Goal: Check status: Check status

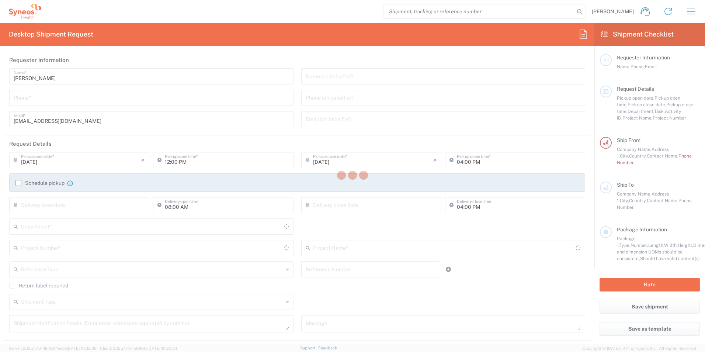
type input "[GEOGRAPHIC_DATA]"
type input "Syneos Health Romania S.R.L"
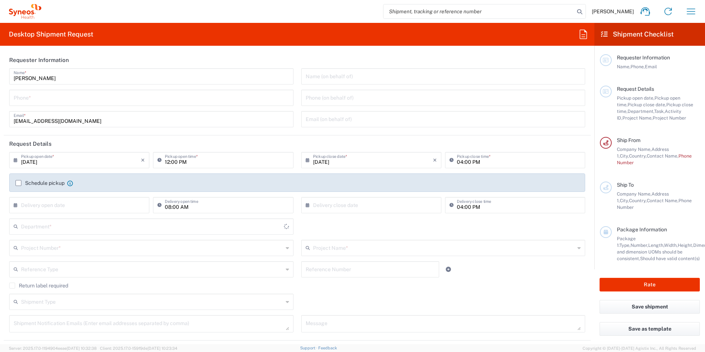
click at [692, 10] on icon "button" at bounding box center [691, 12] width 12 height 12
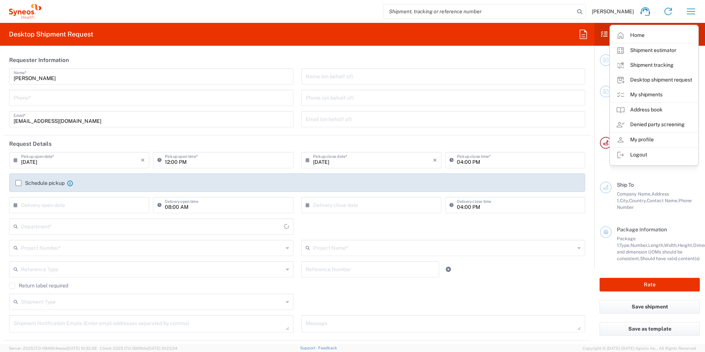
type input "3233"
click at [669, 64] on link "Shipment tracking" at bounding box center [654, 65] width 88 height 15
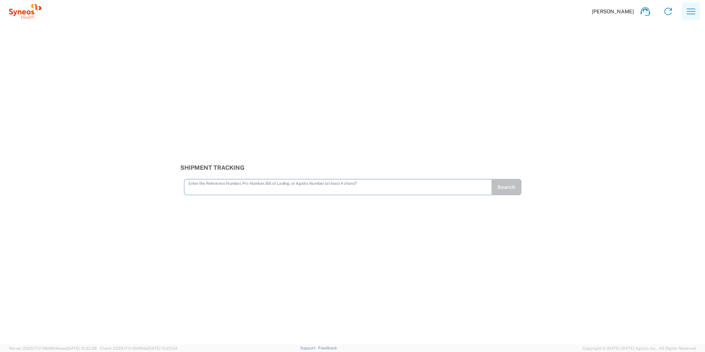
click at [687, 15] on icon "button" at bounding box center [691, 12] width 12 height 12
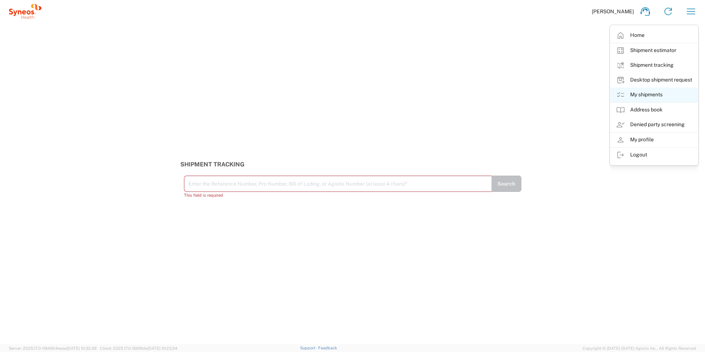
click at [646, 94] on link "My shipments" at bounding box center [654, 94] width 88 height 15
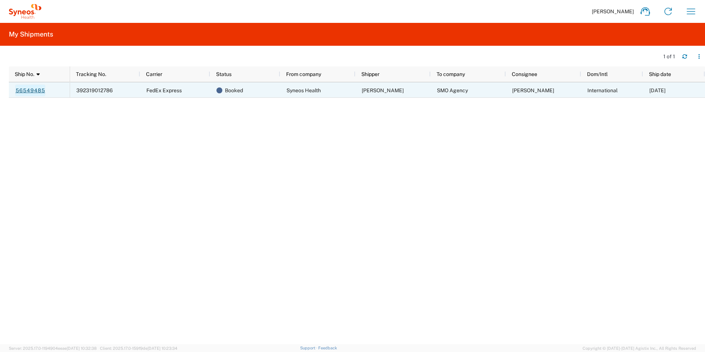
click at [36, 90] on link "56549485" at bounding box center [30, 90] width 30 height 12
drag, startPoint x: 114, startPoint y: 91, endPoint x: 77, endPoint y: 91, distance: 37.2
click at [77, 91] on div "392319012786" at bounding box center [105, 89] width 70 height 15
click at [91, 90] on span "392319012786" at bounding box center [94, 90] width 37 height 6
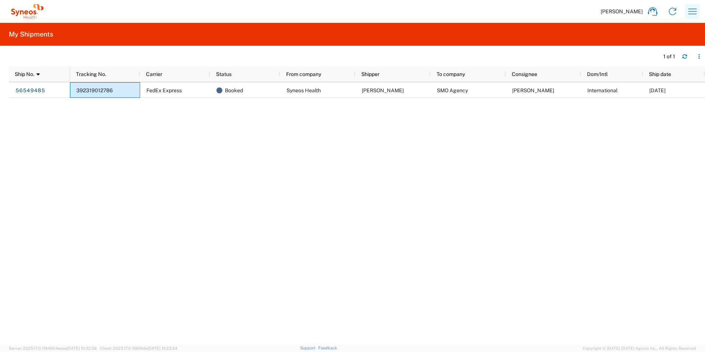
click at [690, 12] on icon "button" at bounding box center [693, 12] width 12 height 12
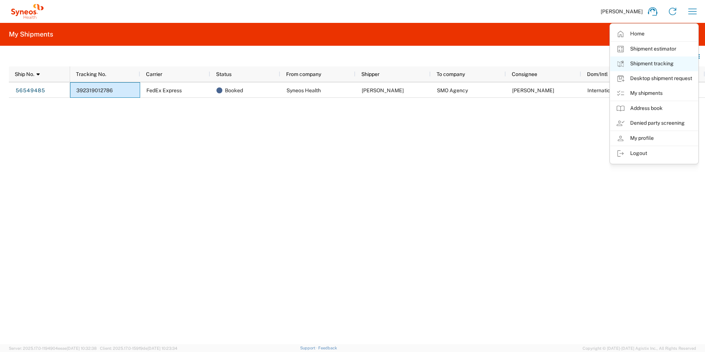
click at [650, 66] on link "Shipment tracking" at bounding box center [654, 63] width 88 height 15
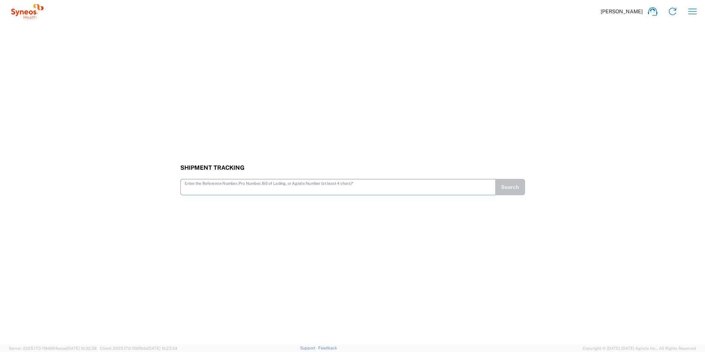
click at [252, 189] on input "text" at bounding box center [338, 186] width 306 height 13
type input "392314012780"
click at [518, 185] on button "Search" at bounding box center [510, 187] width 30 height 16
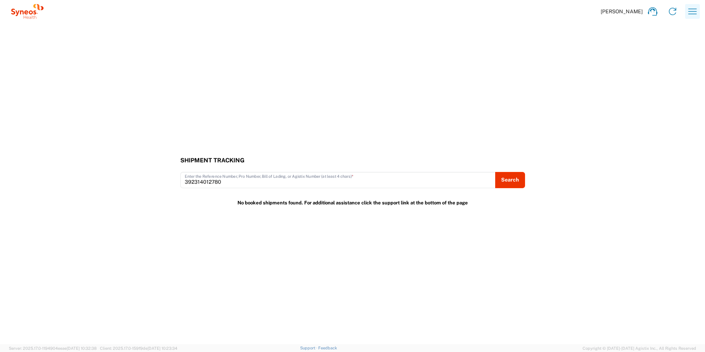
click at [693, 9] on icon "button" at bounding box center [692, 11] width 8 height 6
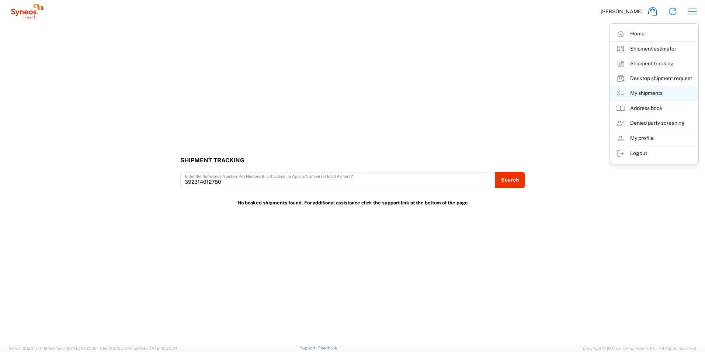
click at [648, 91] on link "My shipments" at bounding box center [654, 93] width 88 height 15
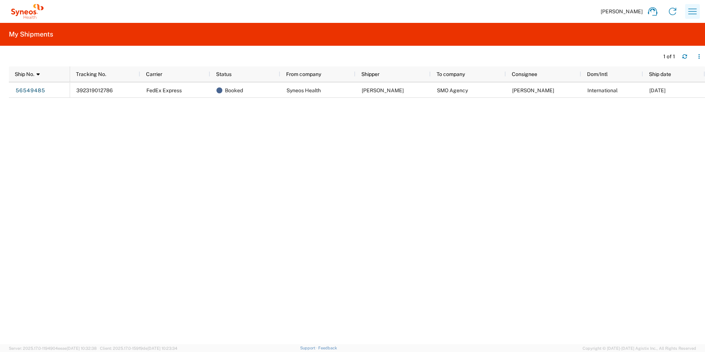
click at [690, 12] on icon "button" at bounding box center [693, 12] width 12 height 12
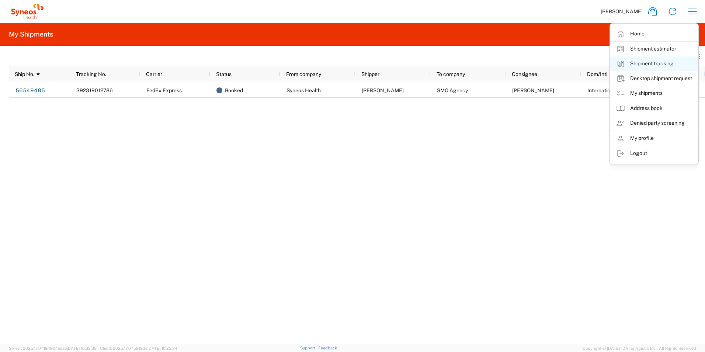
click at [654, 61] on link "Shipment tracking" at bounding box center [654, 63] width 88 height 15
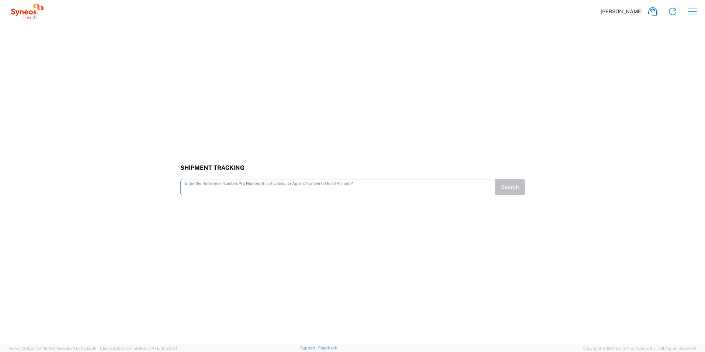
click at [248, 194] on agx-input-control "Enter the Reference Number, Pro Number, Bill of Lading, or Agistix Number (at l…" at bounding box center [337, 187] width 315 height 16
click at [245, 184] on input "text" at bounding box center [338, 183] width 306 height 13
type input "2"
type input "392319012780"
click at [504, 184] on button "Search" at bounding box center [510, 187] width 30 height 16
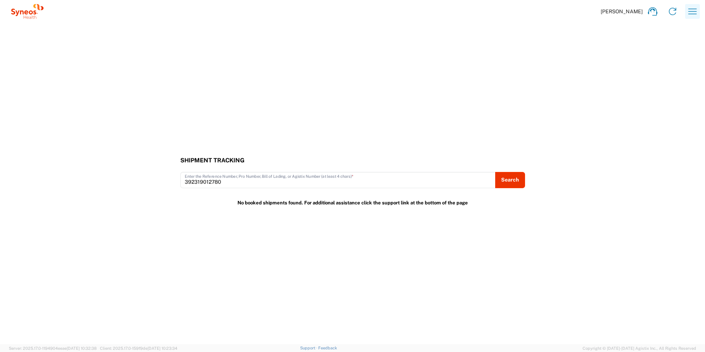
click at [689, 9] on icon "button" at bounding box center [692, 11] width 8 height 6
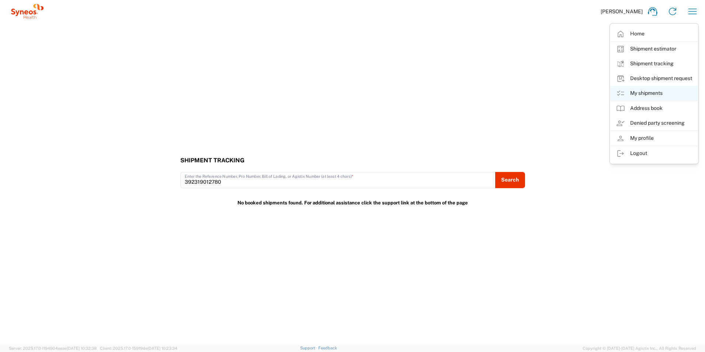
click at [653, 92] on link "My shipments" at bounding box center [654, 93] width 88 height 15
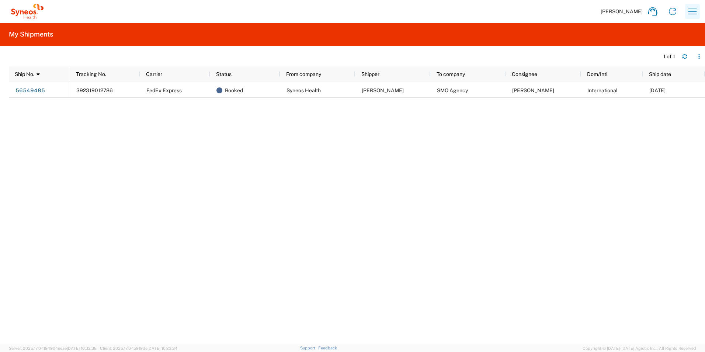
click at [686, 10] on button "button" at bounding box center [692, 11] width 15 height 15
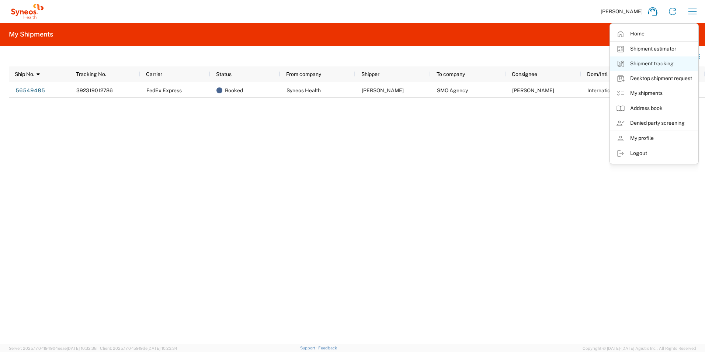
click at [652, 59] on link "Shipment tracking" at bounding box center [654, 63] width 88 height 15
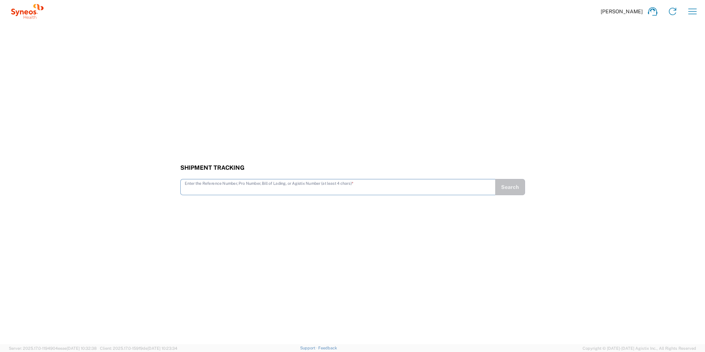
click at [280, 187] on input "text" at bounding box center [338, 186] width 306 height 13
type input "392319012786"
click at [511, 187] on button "Search" at bounding box center [510, 187] width 30 height 16
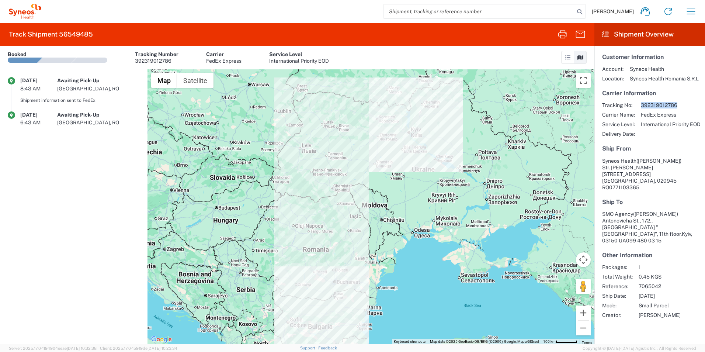
drag, startPoint x: 684, startPoint y: 106, endPoint x: 642, endPoint y: 105, distance: 42.4
click at [642, 105] on span "392319012786" at bounding box center [671, 105] width 60 height 7
drag, startPoint x: 642, startPoint y: 105, endPoint x: 647, endPoint y: 107, distance: 6.1
copy span "392319012786"
